Goal: Task Accomplishment & Management: Manage account settings

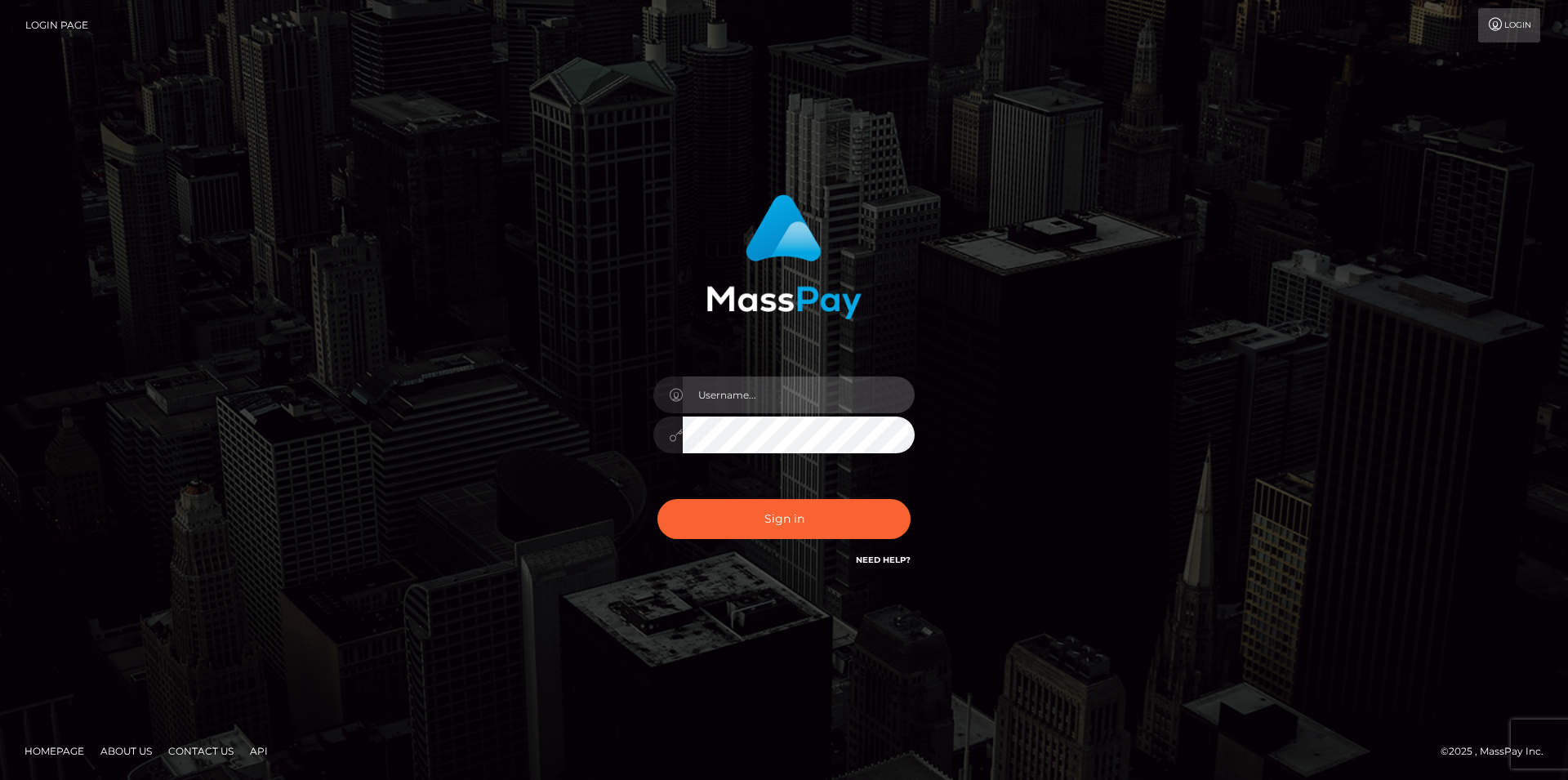
click at [773, 398] on input "text" at bounding box center [798, 395] width 232 height 37
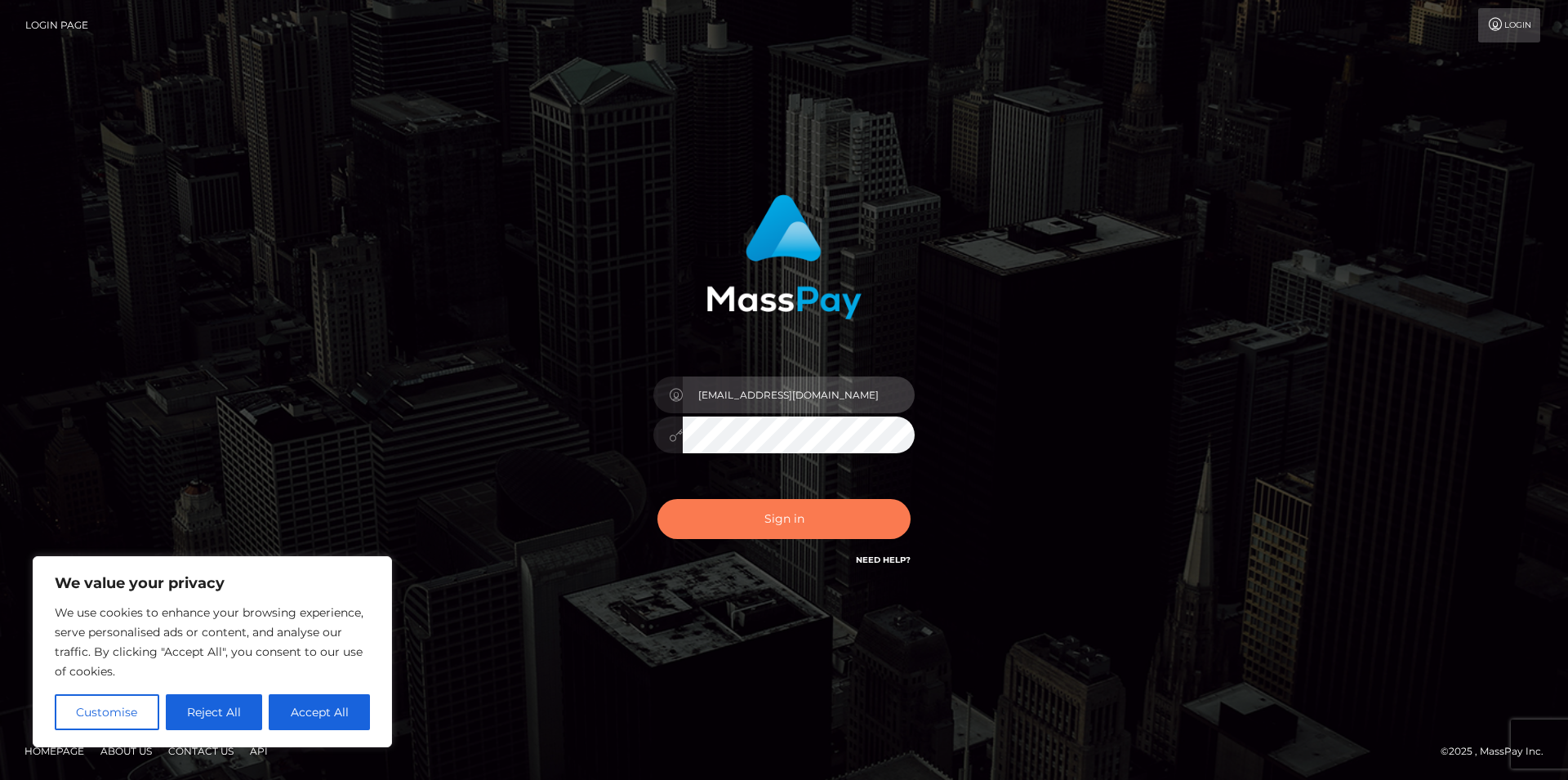
type input "[EMAIL_ADDRESS][DOMAIN_NAME]"
click at [782, 522] on button "Sign in" at bounding box center [784, 520] width 253 height 40
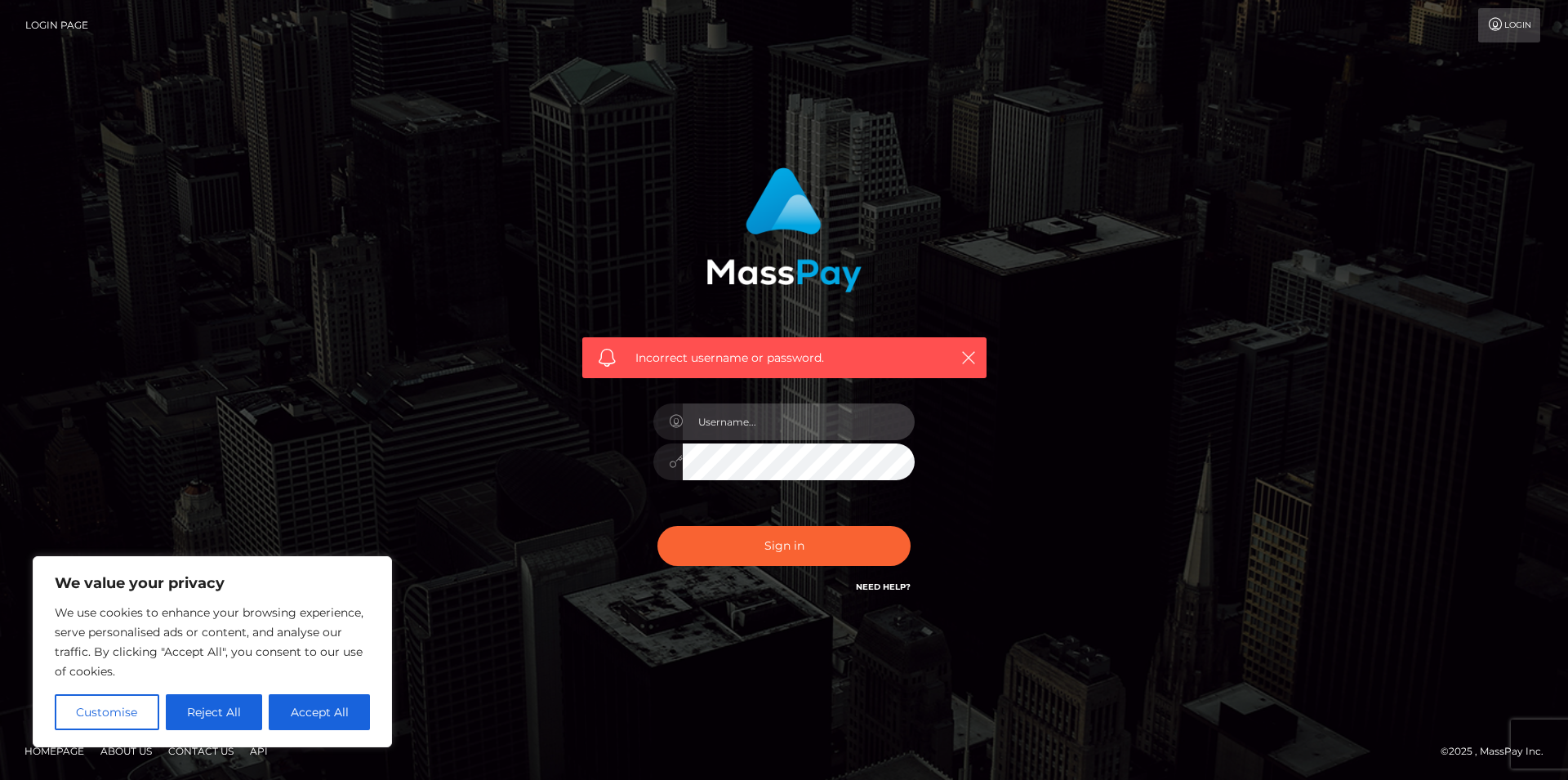
click at [784, 418] on input "text" at bounding box center [798, 422] width 232 height 37
type input "[EMAIL_ADDRESS][DOMAIN_NAME]"
click at [658, 526] on button "Sign in" at bounding box center [784, 546] width 253 height 40
click at [877, 590] on link "Need Help?" at bounding box center [883, 587] width 54 height 11
click at [873, 208] on div "Incorrect username or password." at bounding box center [784, 267] width 429 height 223
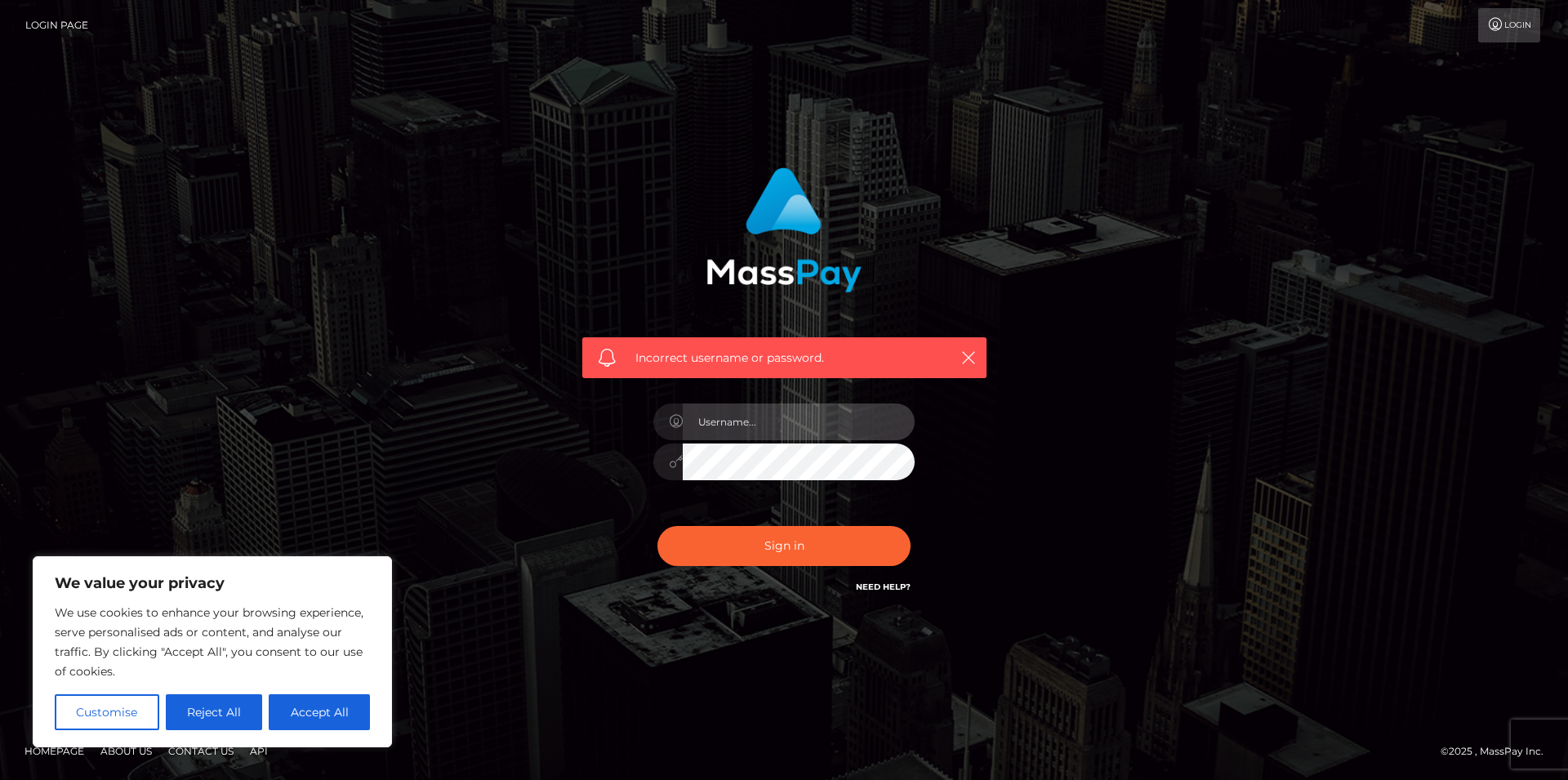
click at [818, 404] on input "text" at bounding box center [798, 422] width 232 height 37
type input "mewgen"
click at [1002, 453] on div "Incorrect username or password. mewgen" at bounding box center [784, 390] width 453 height 470
click at [658, 526] on button "Sign in" at bounding box center [784, 546] width 253 height 40
click at [417, 537] on div "Incorrect username or password." at bounding box center [784, 390] width 931 height 470
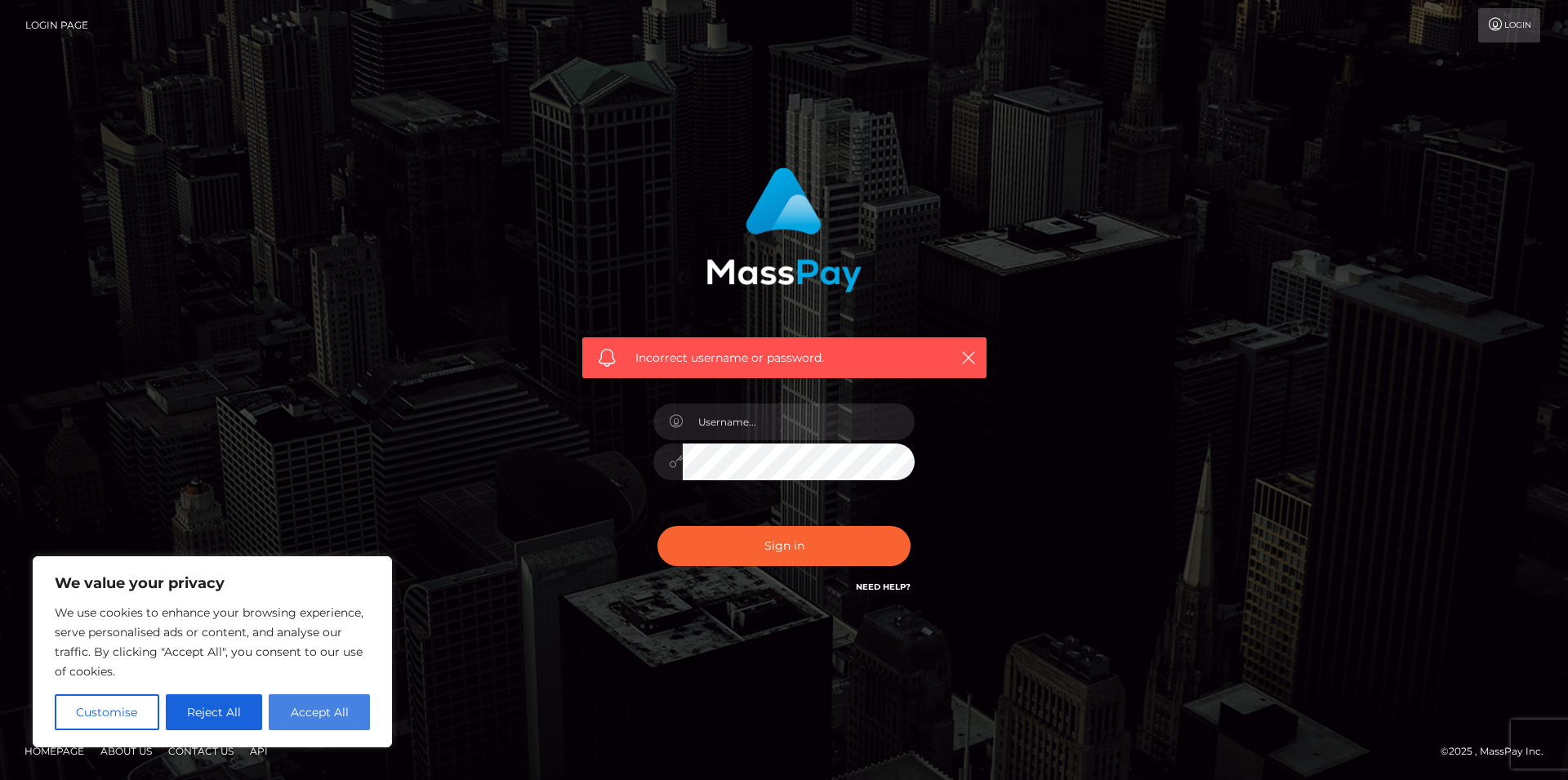
click at [294, 716] on button "Accept All" at bounding box center [319, 712] width 101 height 36
checkbox input "true"
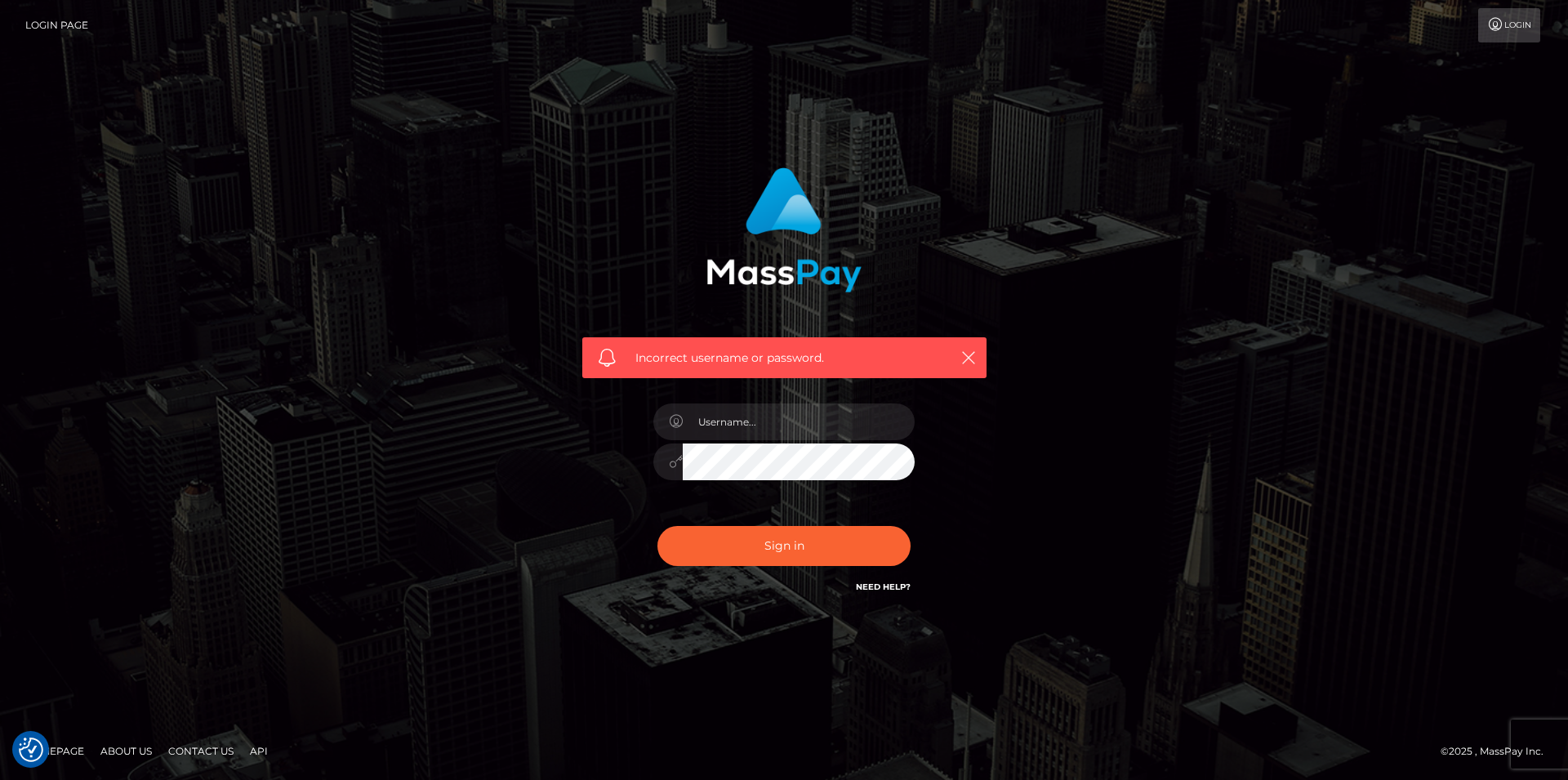
click at [1517, 26] on link "Login" at bounding box center [1508, 25] width 62 height 34
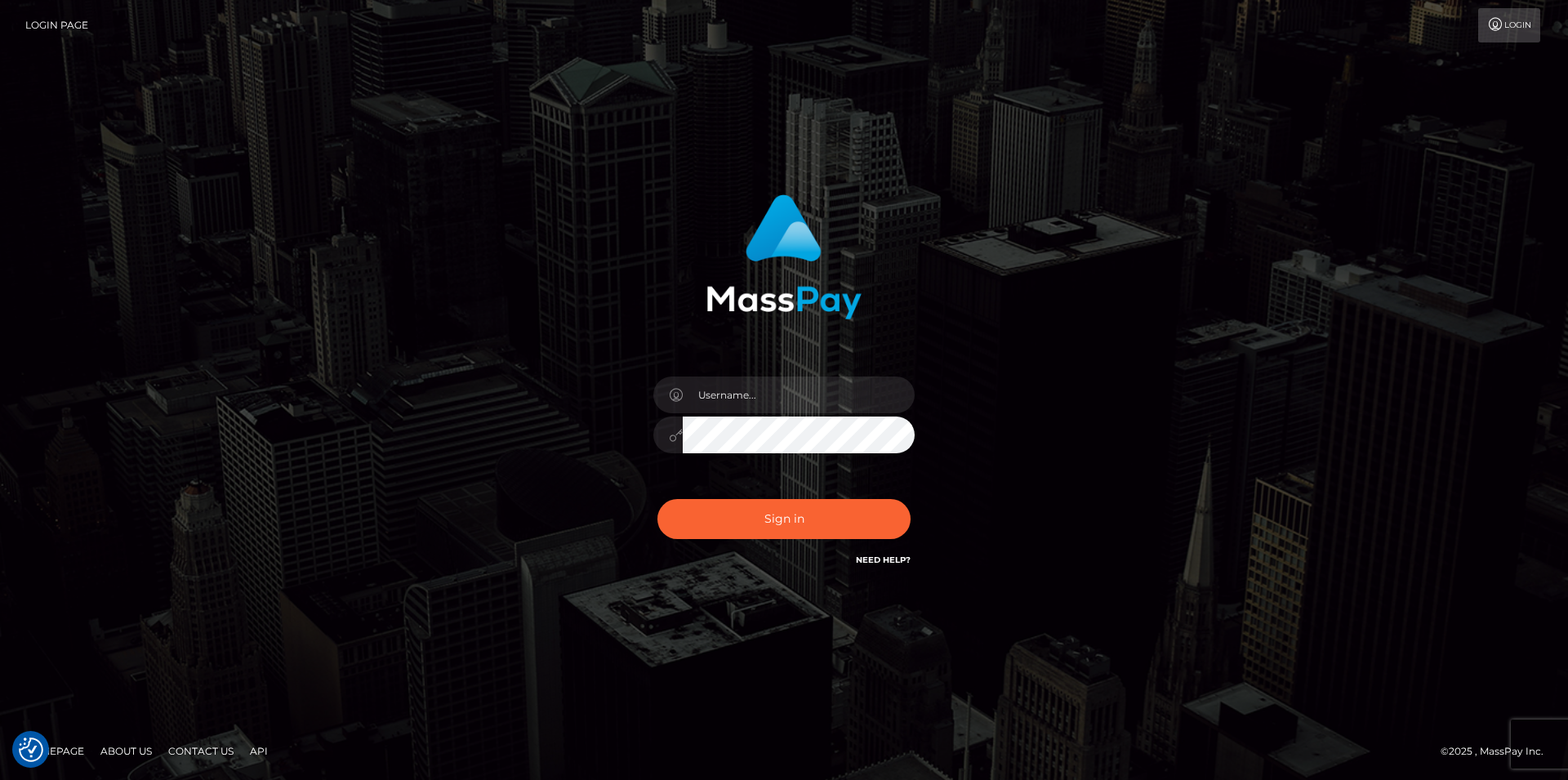
click at [871, 562] on link "Need Help?" at bounding box center [883, 560] width 54 height 11
click at [879, 546] on div "Sign in Need Help?" at bounding box center [784, 525] width 286 height 73
click at [879, 557] on link "Need Help?" at bounding box center [883, 560] width 54 height 11
click at [755, 398] on input "text" at bounding box center [798, 395] width 232 height 37
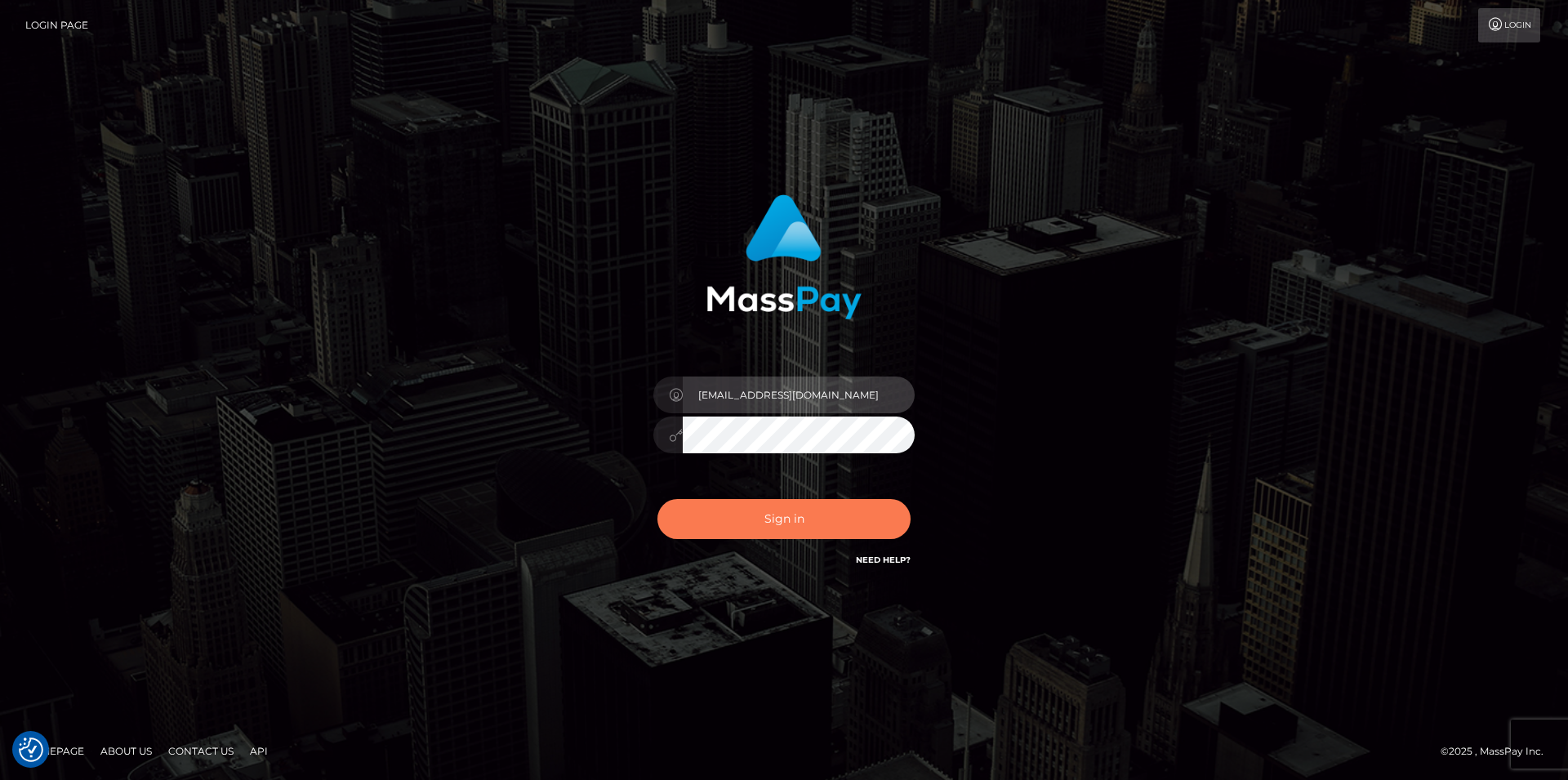
type input "roguy79@gmail.com"
click at [780, 511] on button "Sign in" at bounding box center [784, 520] width 253 height 40
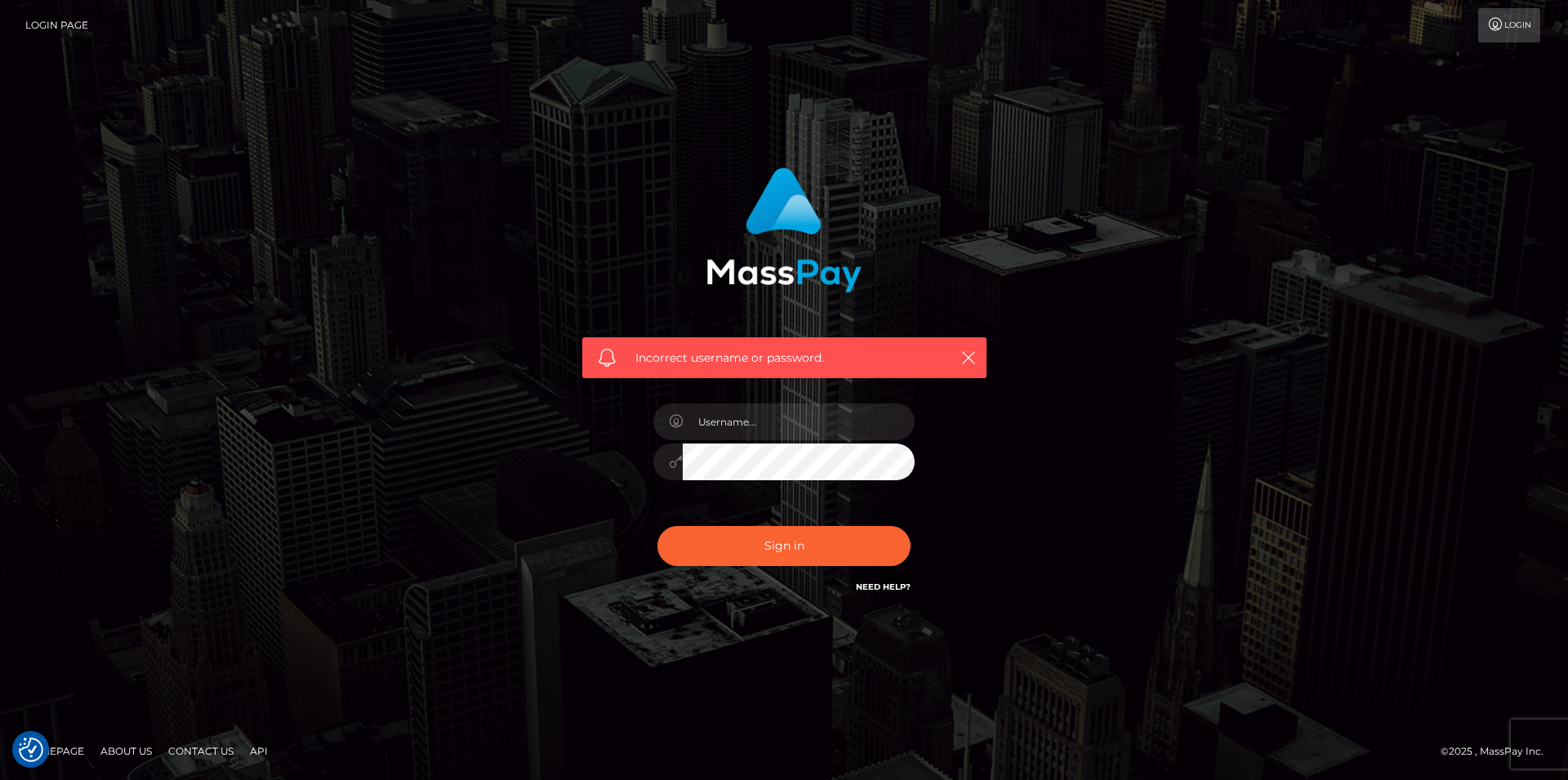
click at [401, 52] on div "Incorrect username or password." at bounding box center [784, 390] width 1568 height 715
